Goal: Check status: Check status

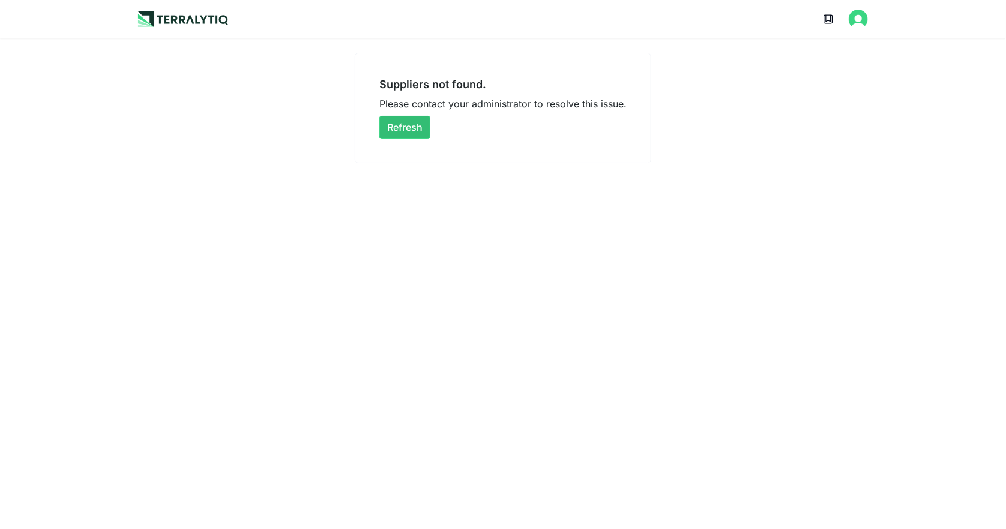
click at [829, 88] on main "Suppliers not found. Please contact your administrator to resolve this issue. R…" at bounding box center [503, 100] width 1006 height 125
click at [401, 129] on button "Refresh" at bounding box center [404, 127] width 51 height 23
